Goal: Task Accomplishment & Management: Use online tool/utility

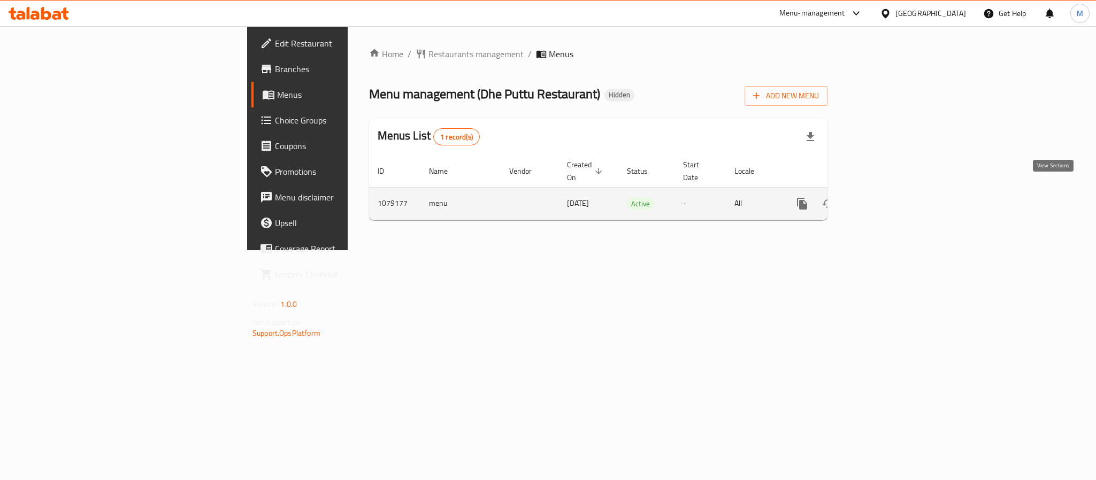
click at [893, 191] on link "enhanced table" at bounding box center [880, 204] width 26 height 26
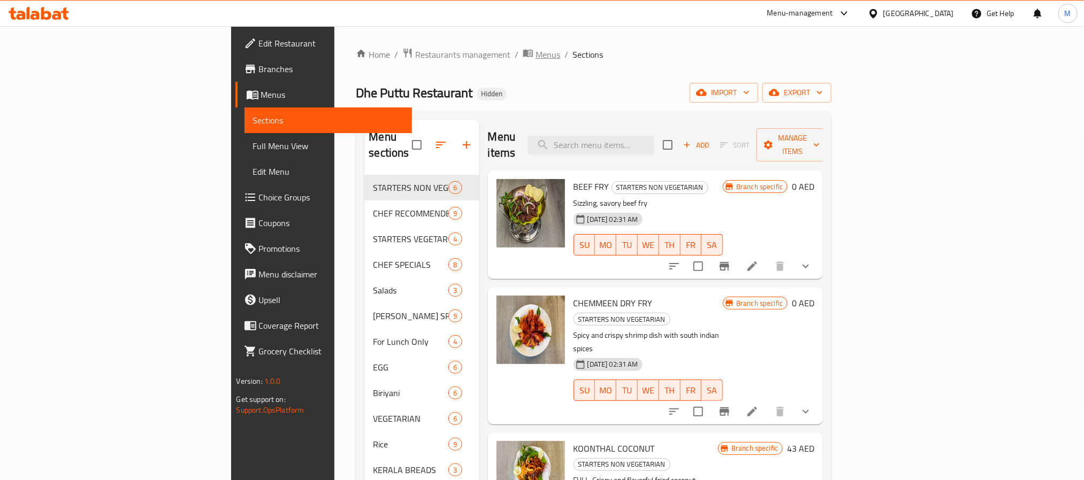
click at [536, 54] on span "Menus" at bounding box center [548, 54] width 25 height 13
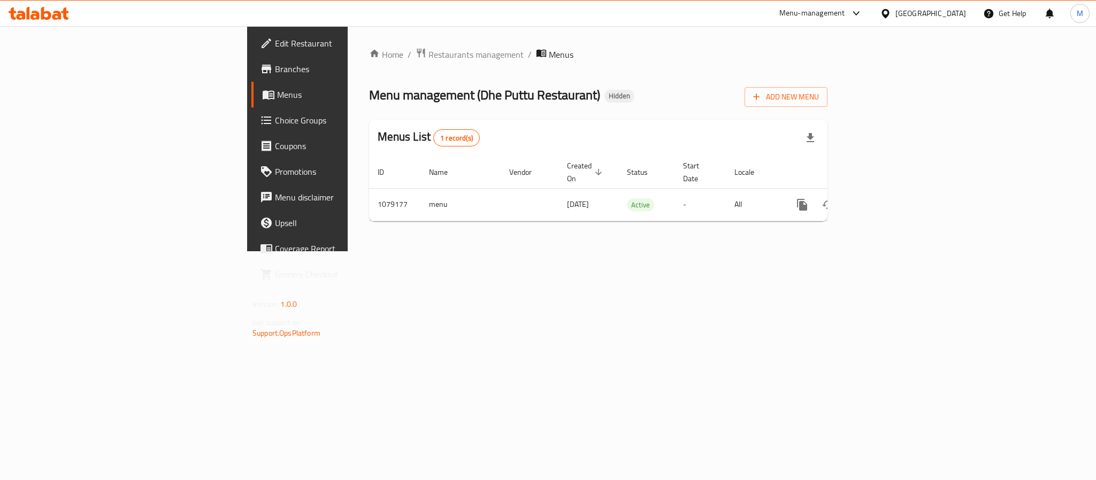
click at [677, 90] on div "Menu management ( Dhe Puttu Restaurant ) Hidden Add New Menu" at bounding box center [598, 95] width 459 height 24
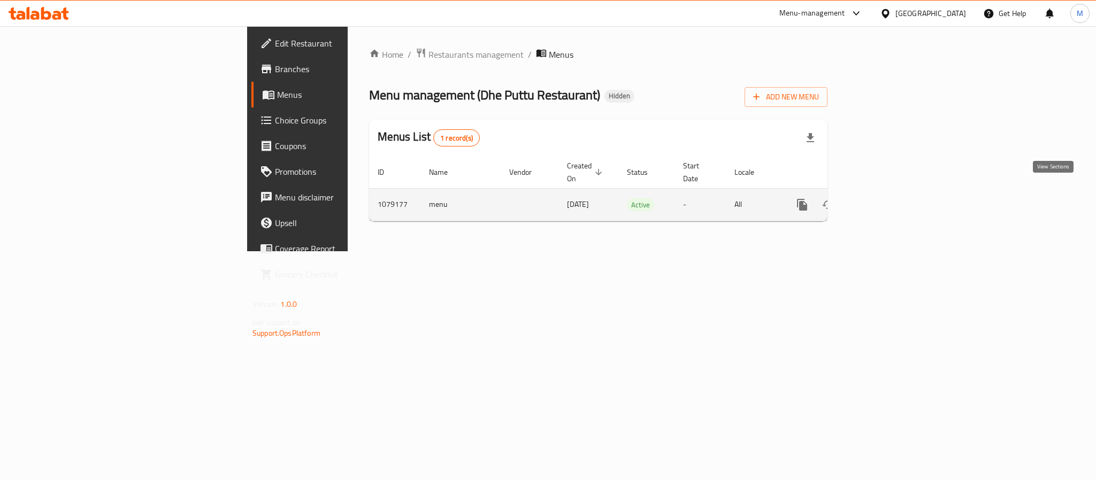
click at [886, 199] on icon "enhanced table" at bounding box center [879, 205] width 13 height 13
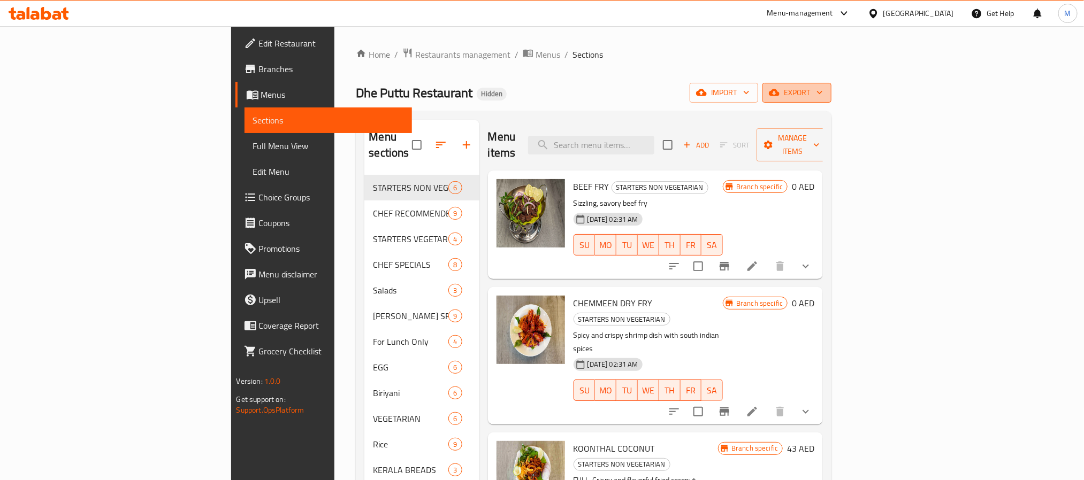
click at [780, 95] on icon "button" at bounding box center [774, 92] width 11 height 11
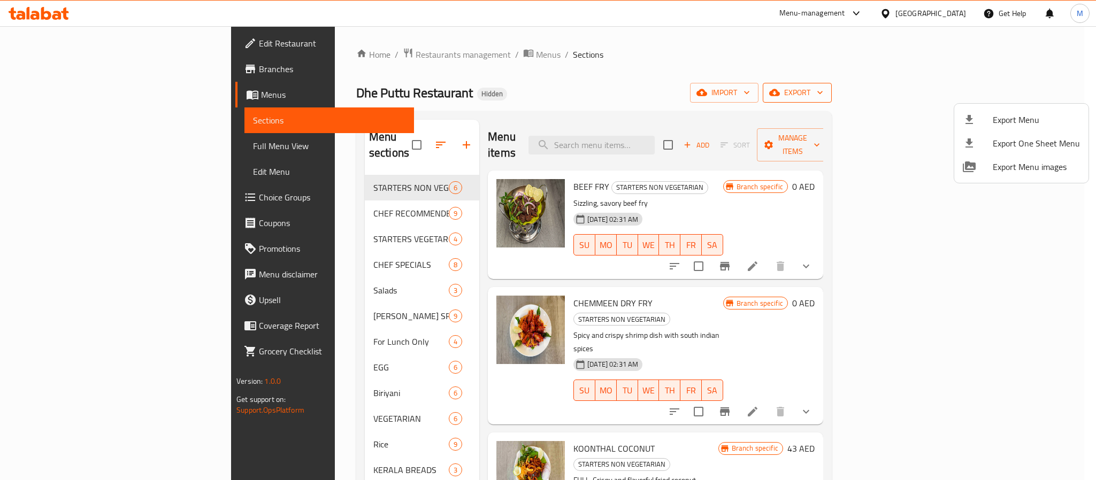
click at [997, 114] on span "Export Menu" at bounding box center [1036, 119] width 87 height 13
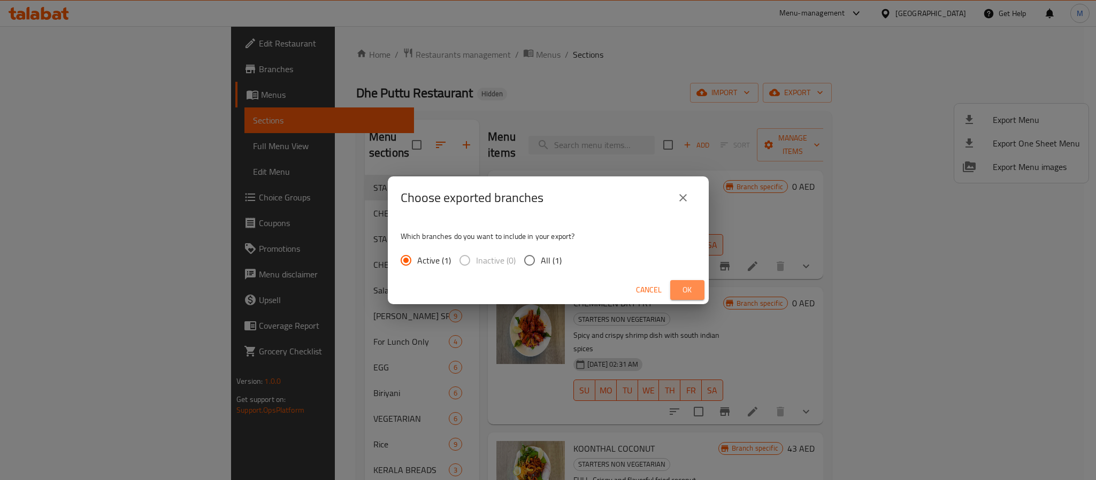
click at [685, 284] on span "Ok" at bounding box center [687, 290] width 17 height 13
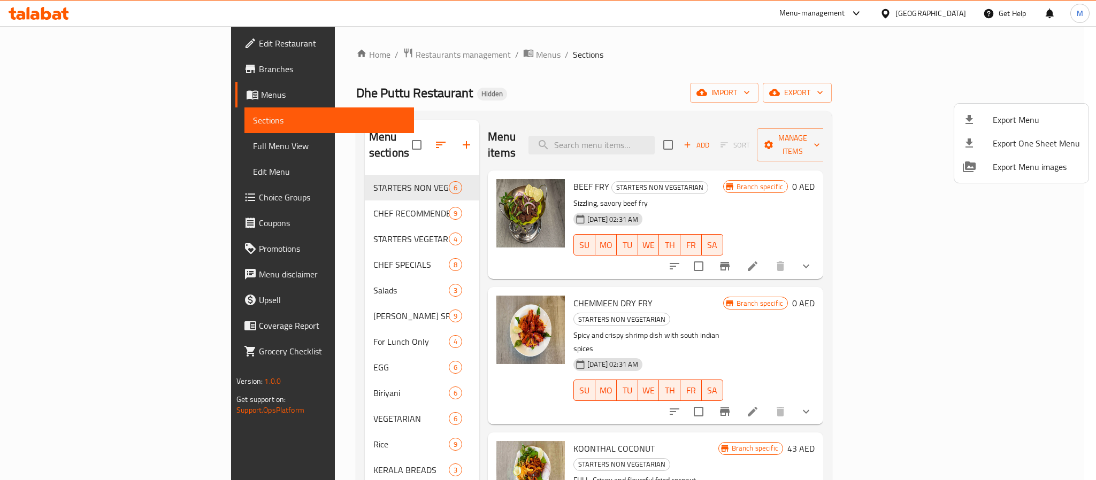
click at [673, 89] on div at bounding box center [548, 240] width 1096 height 480
